Goal: Find specific page/section: Find specific page/section

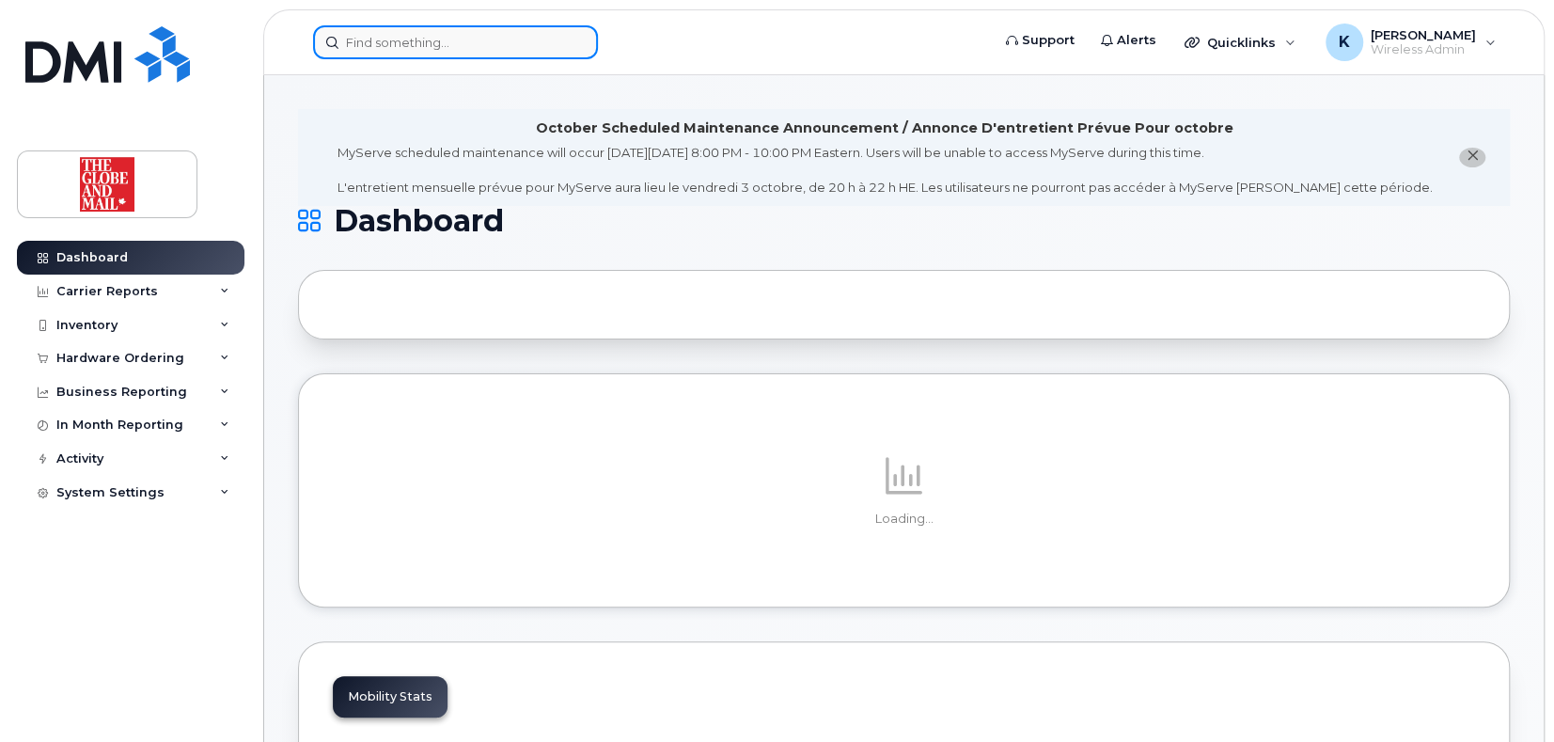
click at [435, 41] on input at bounding box center [455, 42] width 285 height 34
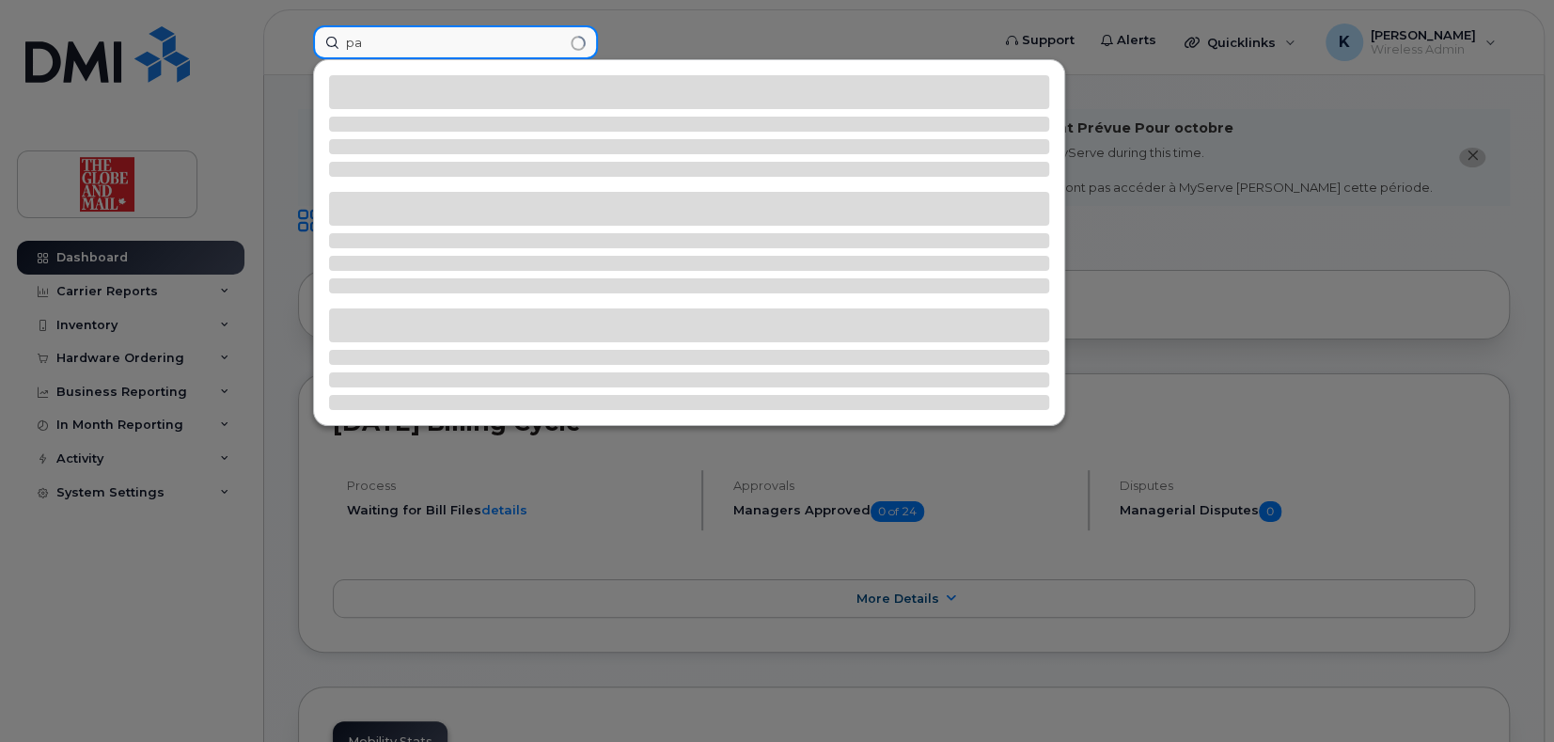
type input "p"
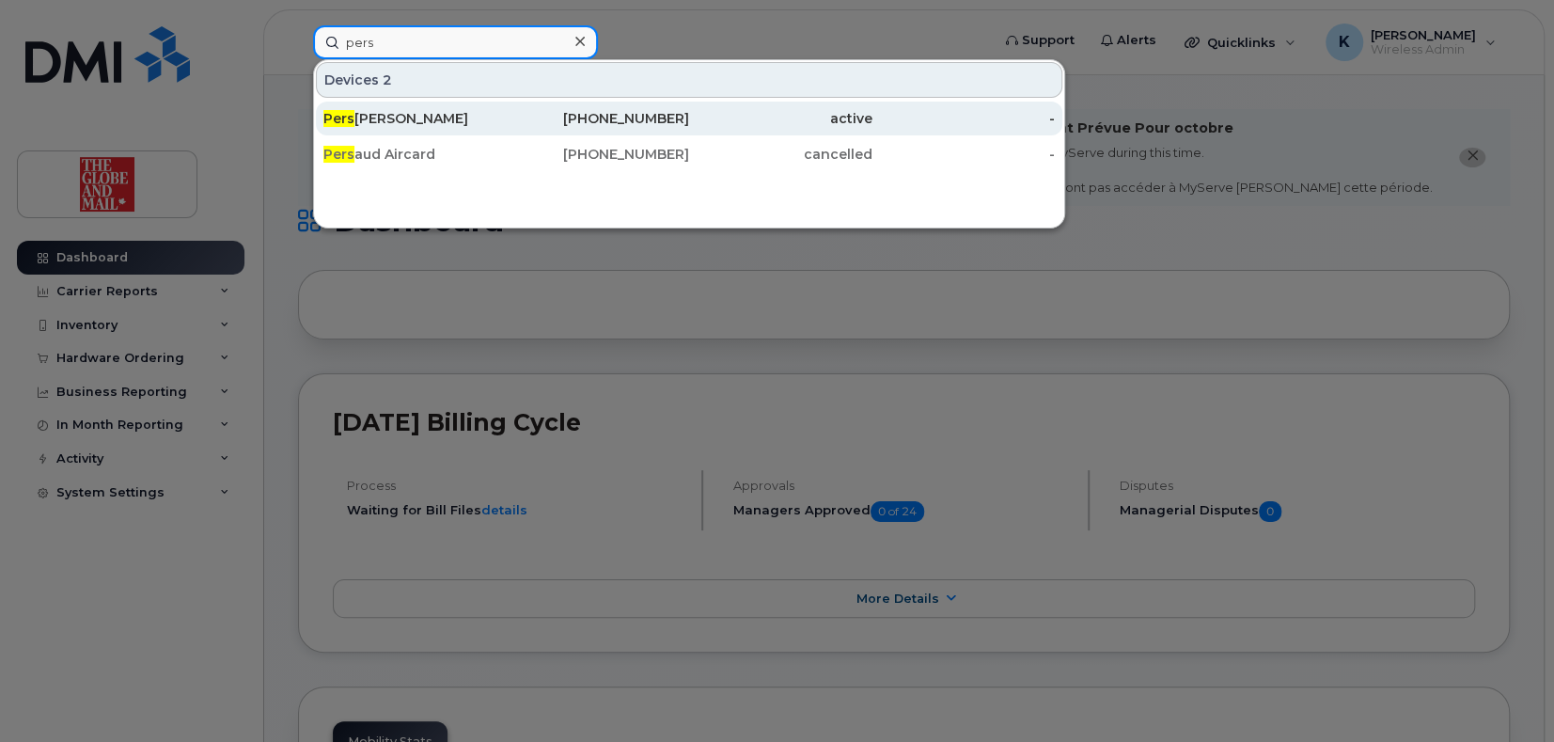
type input "pers"
click at [409, 117] on div "Pers aud, [PERSON_NAME]" at bounding box center [414, 118] width 183 height 19
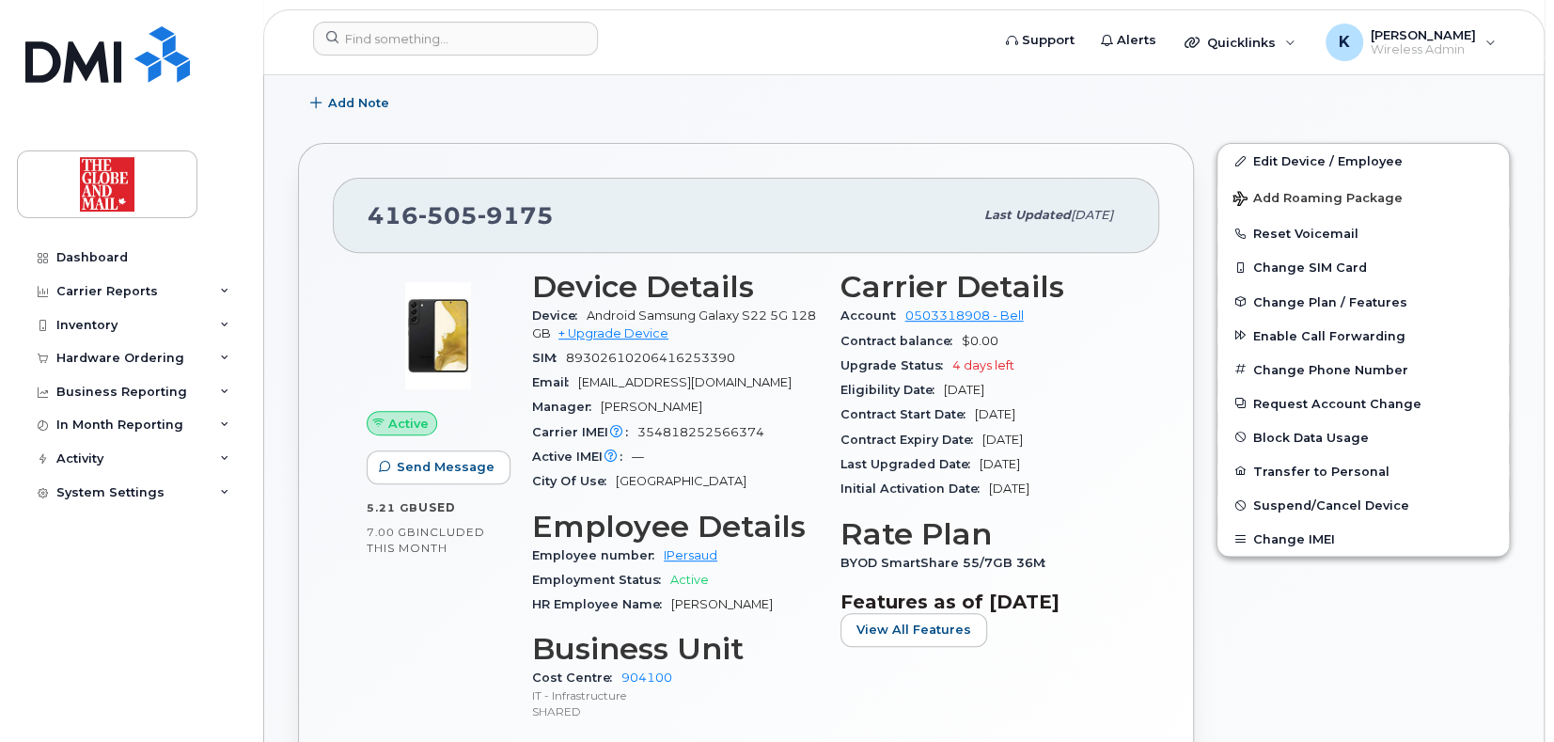
scroll to position [403, 0]
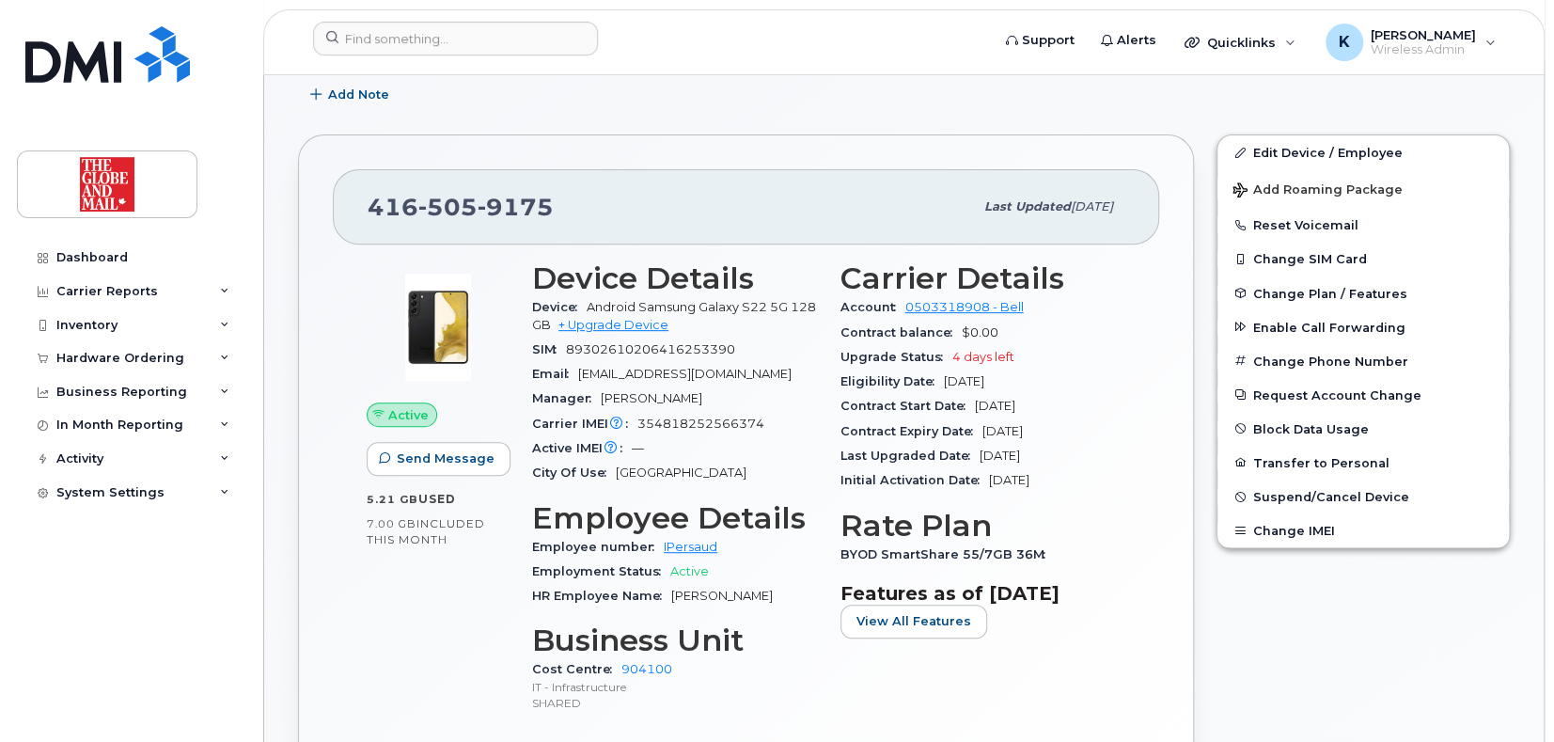
click at [1067, 453] on div "Last Upgraded Date Sep 28, 2022" at bounding box center [983, 456] width 286 height 24
